Goal: Task Accomplishment & Management: Use online tool/utility

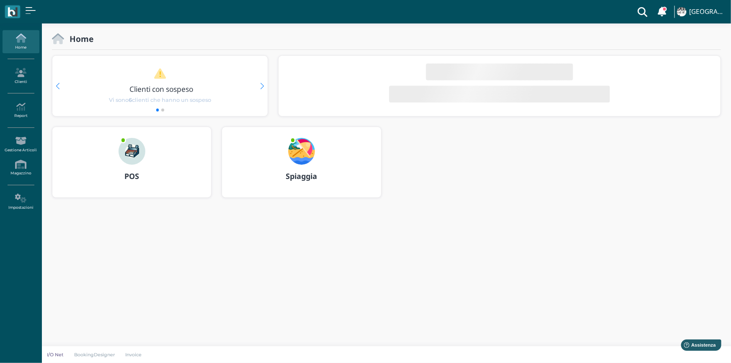
click at [130, 174] on b "POS" at bounding box center [131, 176] width 15 height 10
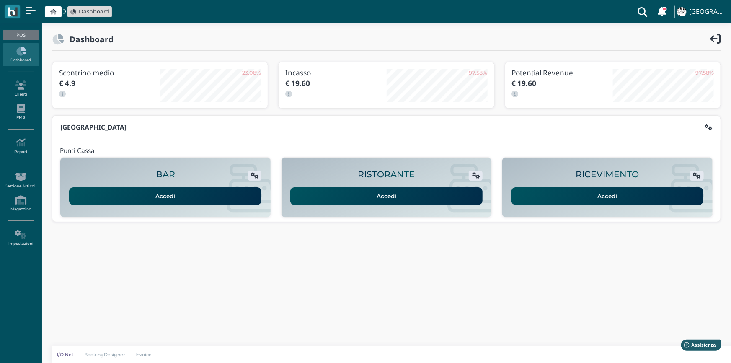
click at [613, 196] on link "Accedi" at bounding box center [608, 196] width 192 height 18
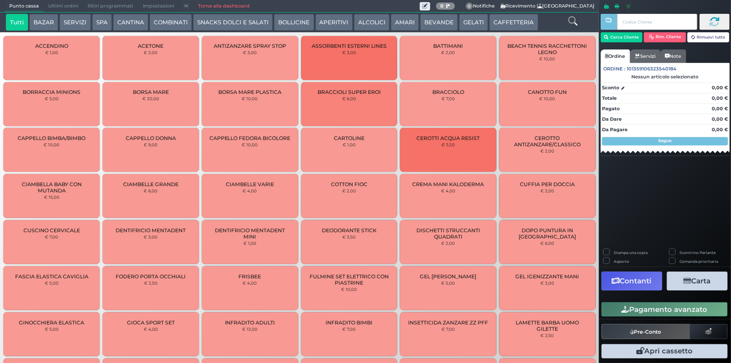
click at [436, 25] on button "BEVANDE" at bounding box center [439, 22] width 38 height 17
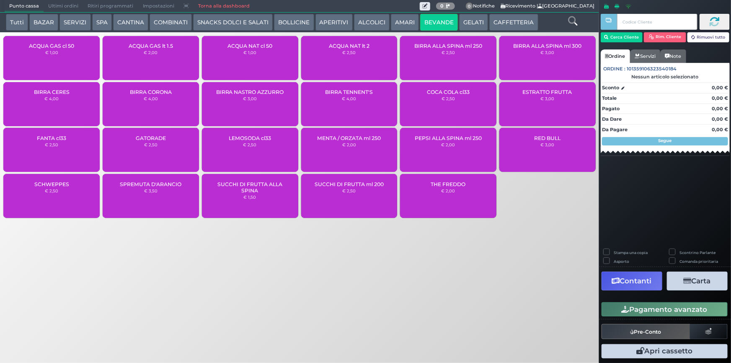
click at [255, 54] on small "€ 1,00" at bounding box center [250, 52] width 13 height 5
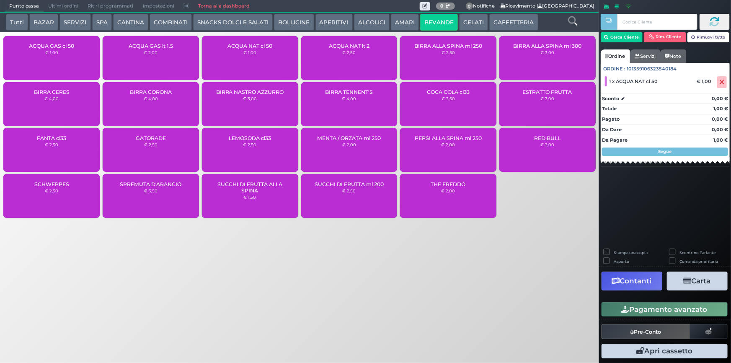
click at [255, 54] on small "€ 1,00" at bounding box center [250, 52] width 13 height 5
click at [667, 307] on button "Pagamento avanzato" at bounding box center [665, 309] width 126 height 14
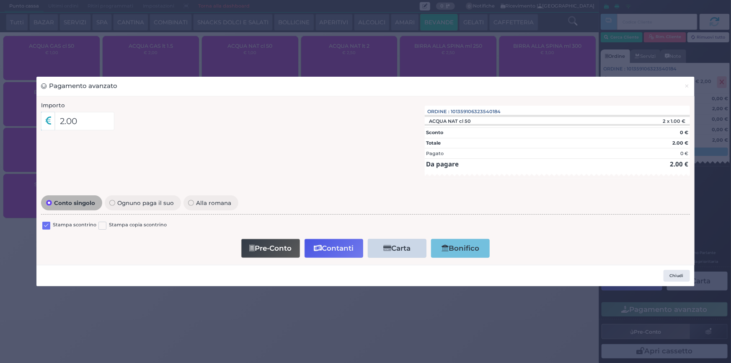
click at [45, 226] on label at bounding box center [46, 226] width 8 height 8
click at [0, 0] on input "checkbox" at bounding box center [0, 0] width 0 height 0
click at [349, 248] on button "Contanti" at bounding box center [334, 248] width 59 height 19
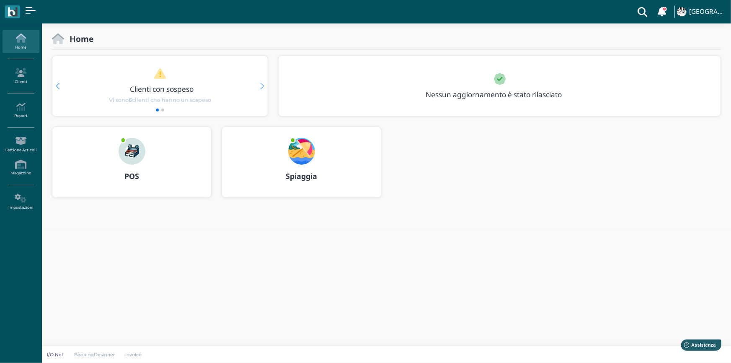
click at [304, 176] on b "Spiaggia" at bounding box center [301, 176] width 31 height 10
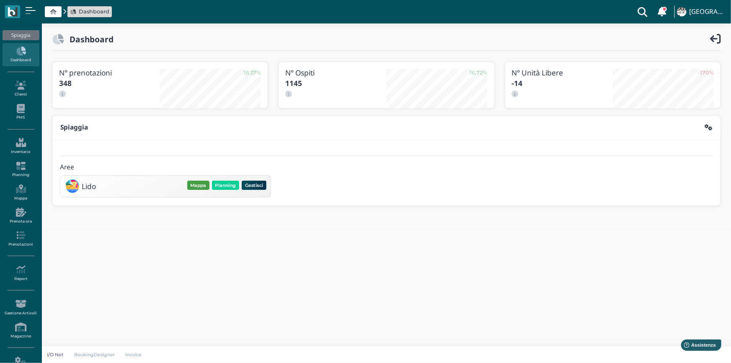
click at [197, 182] on button "Mappa" at bounding box center [198, 185] width 22 height 9
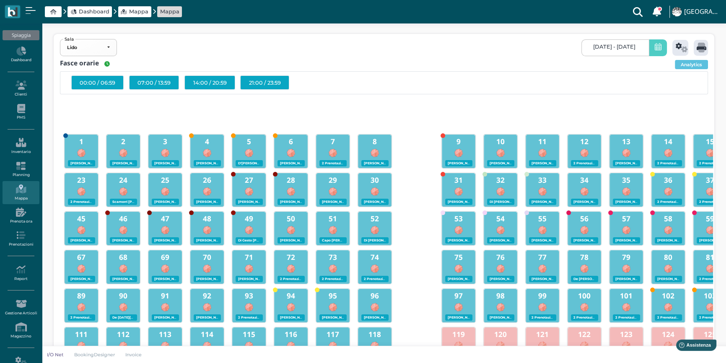
click at [660, 47] on icon at bounding box center [658, 47] width 7 height 9
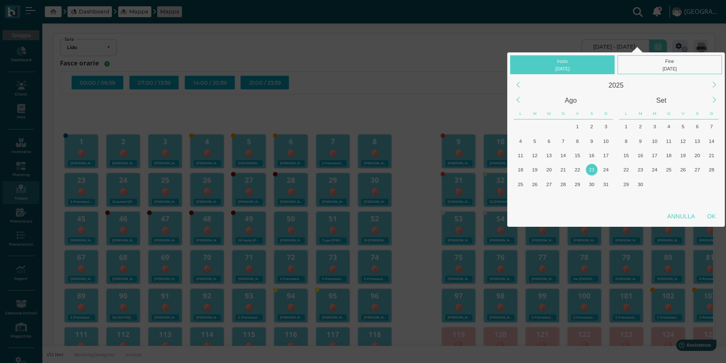
click at [591, 166] on div "23" at bounding box center [591, 169] width 11 height 11
click at [714, 215] on div "OK" at bounding box center [711, 216] width 21 height 15
type input "[DATE] - [DATE]"
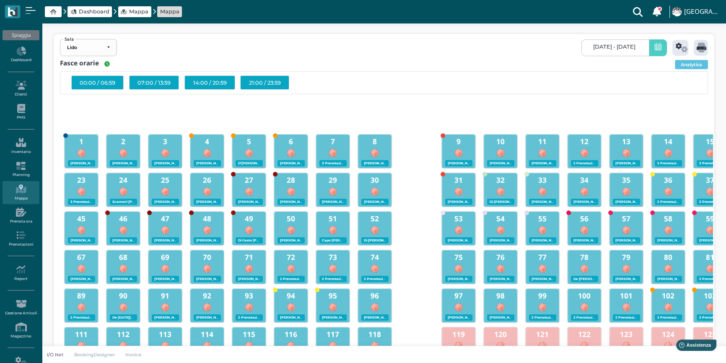
scroll to position [0, 78]
click at [679, 49] on icon at bounding box center [682, 48] width 12 height 10
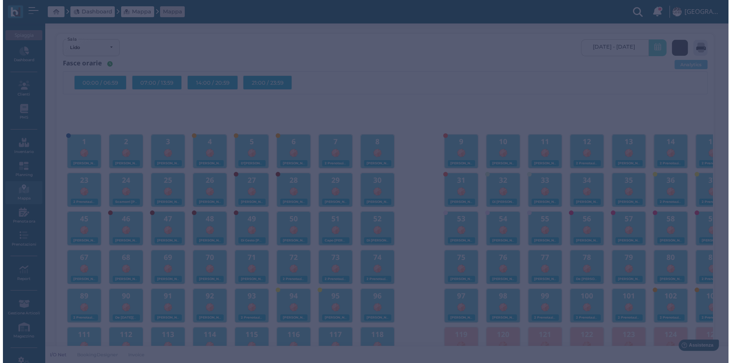
scroll to position [0, 0]
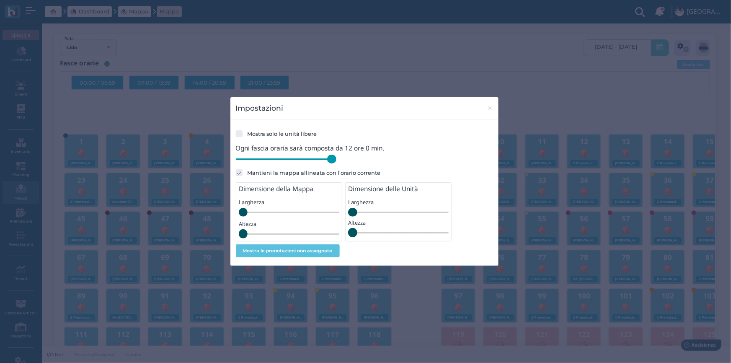
drag, startPoint x: 295, startPoint y: 162, endPoint x: 344, endPoint y: 165, distance: 49.1
type input "720"
click at [337, 164] on input "range" at bounding box center [286, 159] width 101 height 9
click at [490, 108] on span "×" at bounding box center [490, 108] width 6 height 11
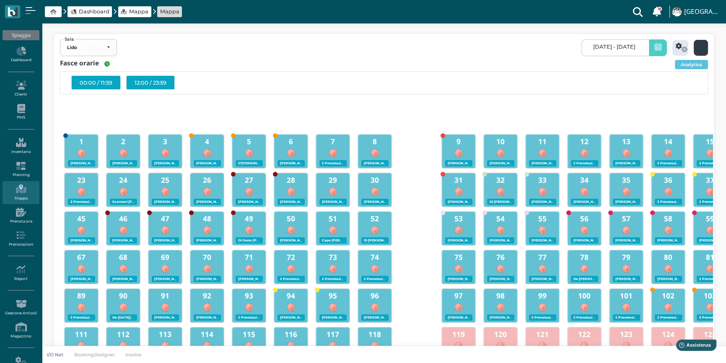
click at [697, 47] on icon at bounding box center [702, 48] width 10 height 10
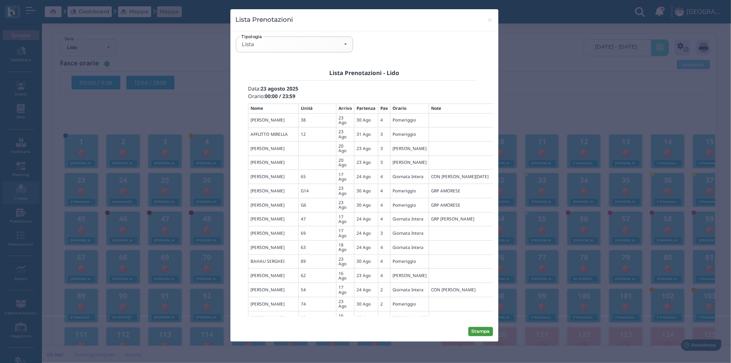
click at [488, 331] on button "Stampa" at bounding box center [481, 331] width 25 height 9
click at [347, 46] on div "Lista" at bounding box center [294, 44] width 105 height 7
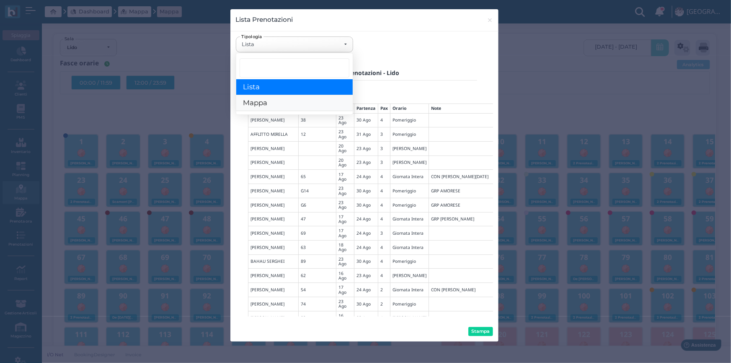
click at [259, 104] on span "Mappa" at bounding box center [255, 103] width 24 height 9
select select "map"
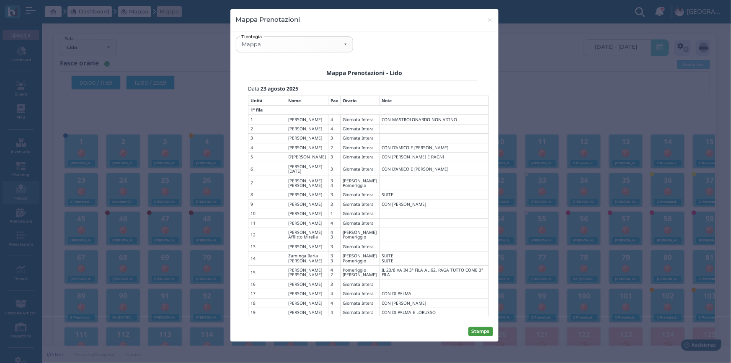
click at [476, 328] on button "Stampa" at bounding box center [481, 331] width 25 height 9
click at [490, 20] on span "×" at bounding box center [490, 20] width 6 height 11
